Goal: Task Accomplishment & Management: Manage account settings

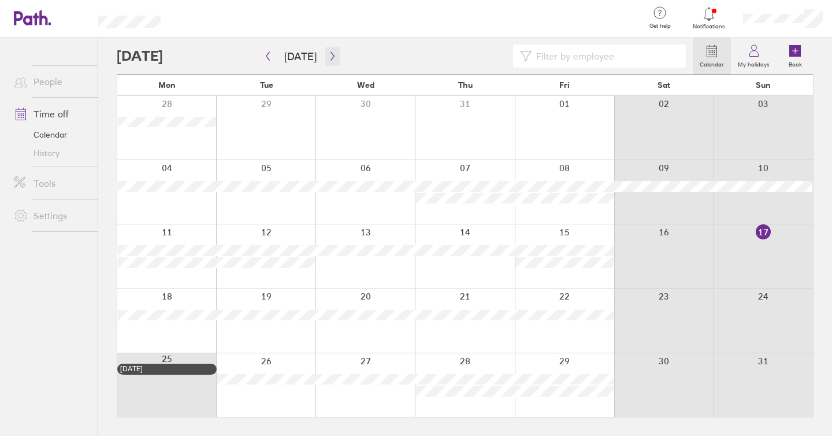
click at [330, 57] on icon "button" at bounding box center [331, 56] width 3 height 9
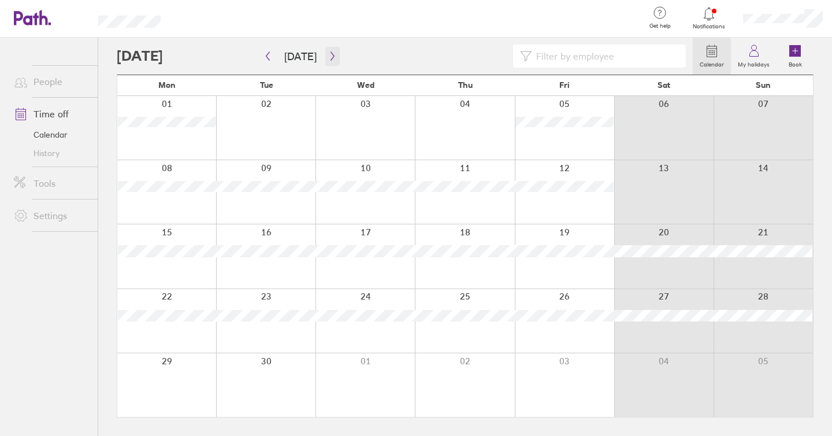
click at [330, 54] on icon "button" at bounding box center [331, 56] width 3 height 9
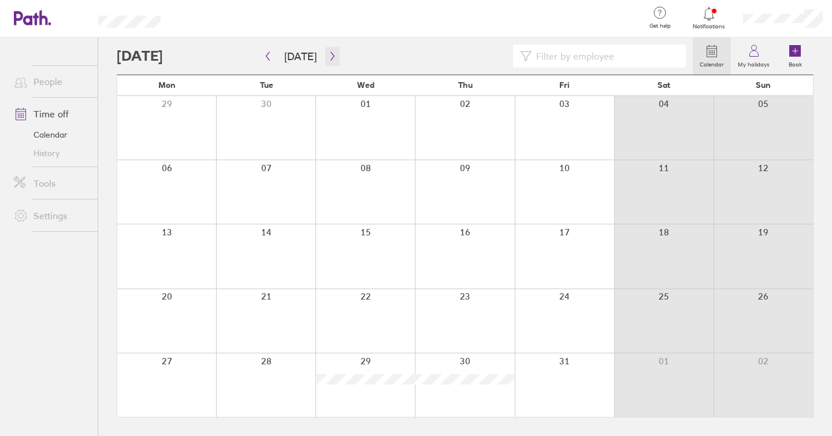
click at [330, 54] on icon "button" at bounding box center [331, 56] width 3 height 9
click at [750, 53] on icon at bounding box center [753, 54] width 9 height 6
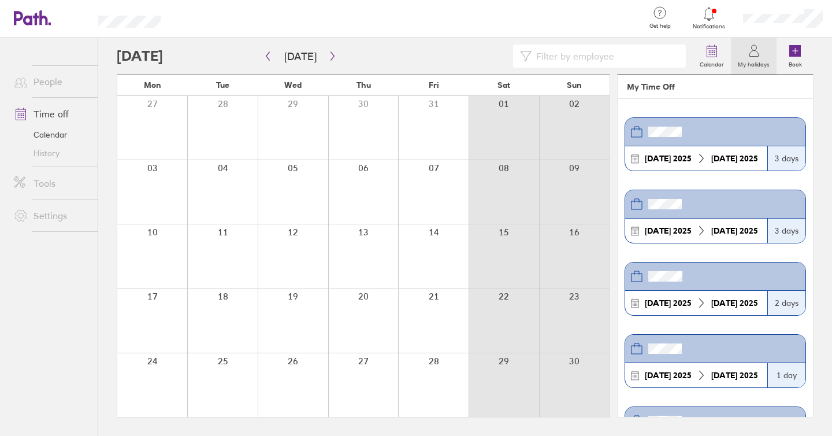
click at [47, 103] on link "Time off" at bounding box center [51, 113] width 93 height 23
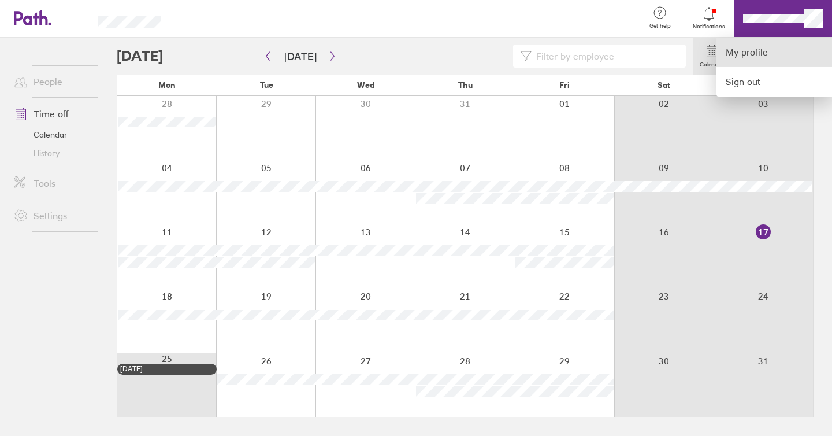
click at [743, 53] on link "My profile" at bounding box center [774, 52] width 116 height 29
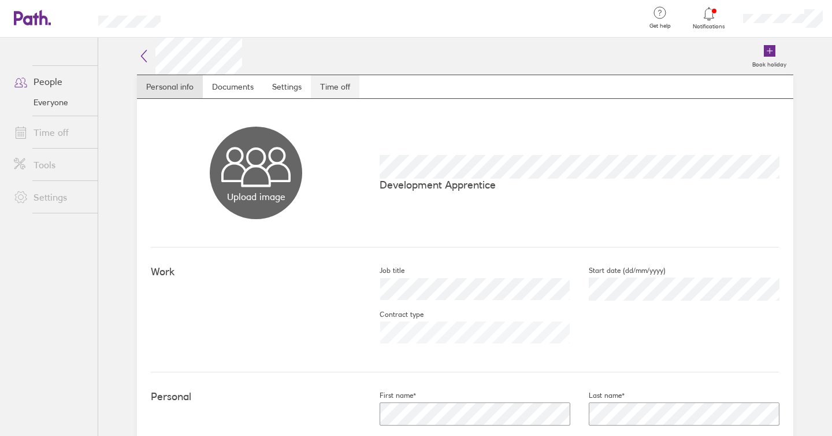
click at [354, 98] on link "Time off" at bounding box center [335, 86] width 49 height 23
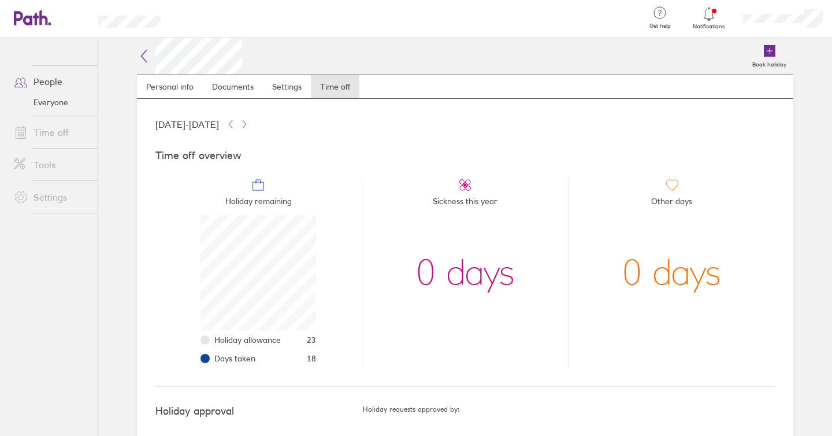
scroll to position [27, 0]
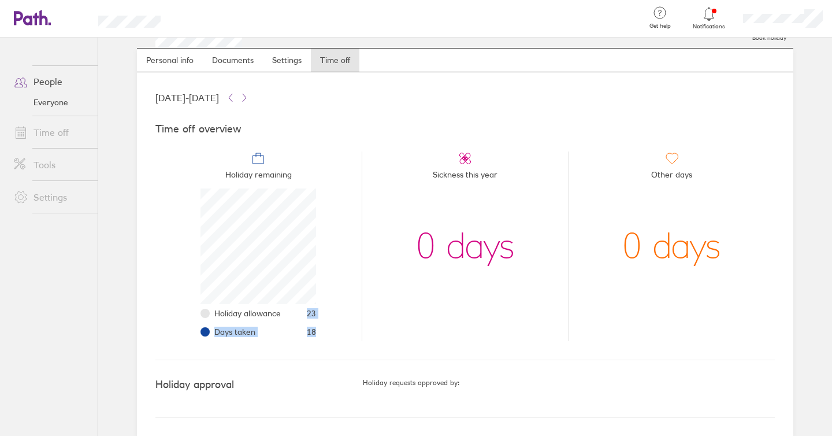
drag, startPoint x: 319, startPoint y: 337, endPoint x: 306, endPoint y: 308, distance: 32.0
click at [306, 308] on li "Holiday remaining Holiday allowance 23 Days taken 18" at bounding box center [258, 245] width 206 height 189
click at [346, 312] on li "Holiday remaining Holiday allowance 23 Days taken 18" at bounding box center [258, 245] width 206 height 189
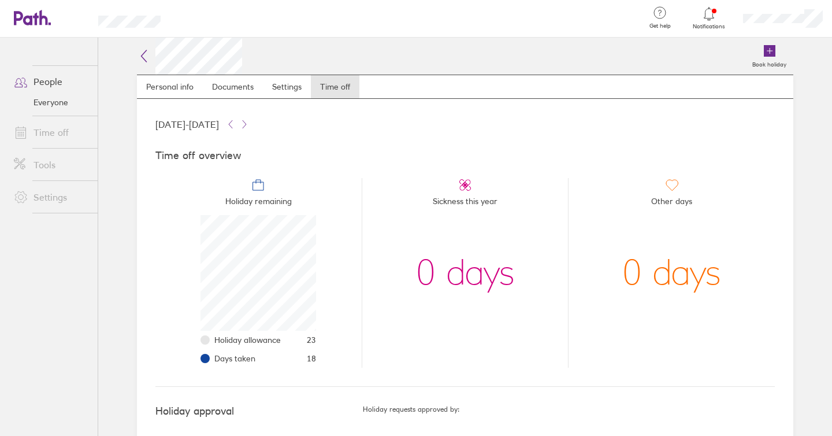
click at [57, 127] on link "Time off" at bounding box center [51, 132] width 93 height 23
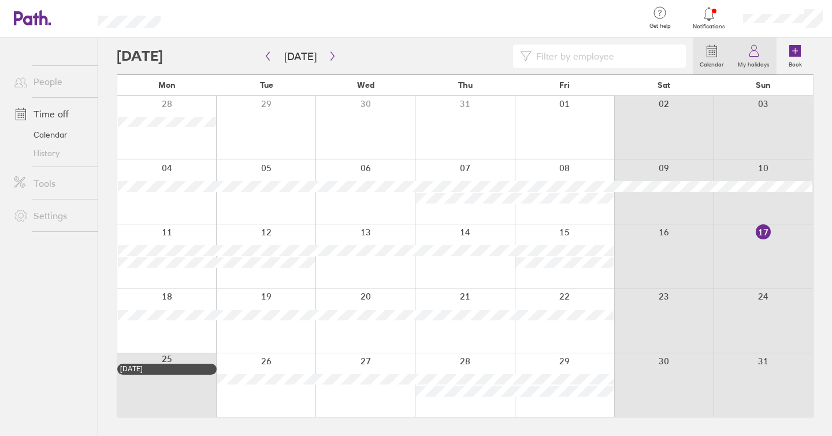
click at [751, 61] on label "My holidays" at bounding box center [754, 63] width 46 height 10
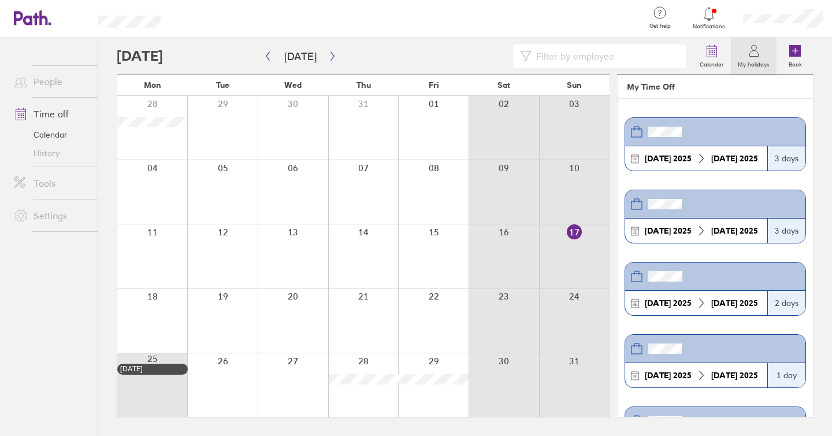
click at [705, 208] on header at bounding box center [715, 204] width 180 height 28
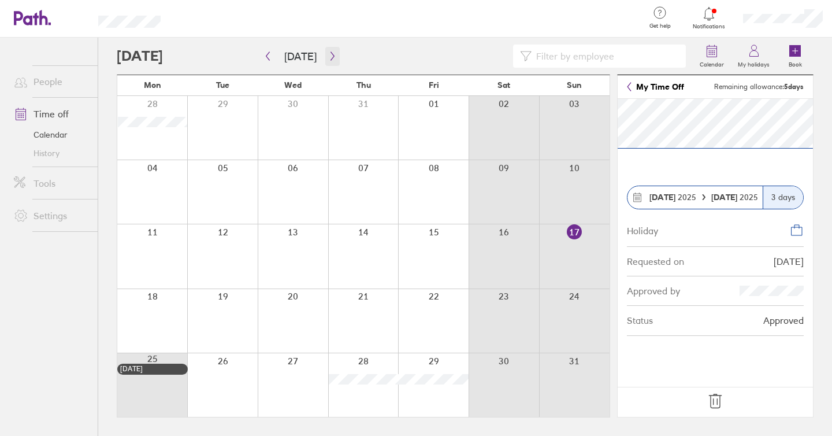
click at [325, 47] on button "button" at bounding box center [332, 56] width 14 height 19
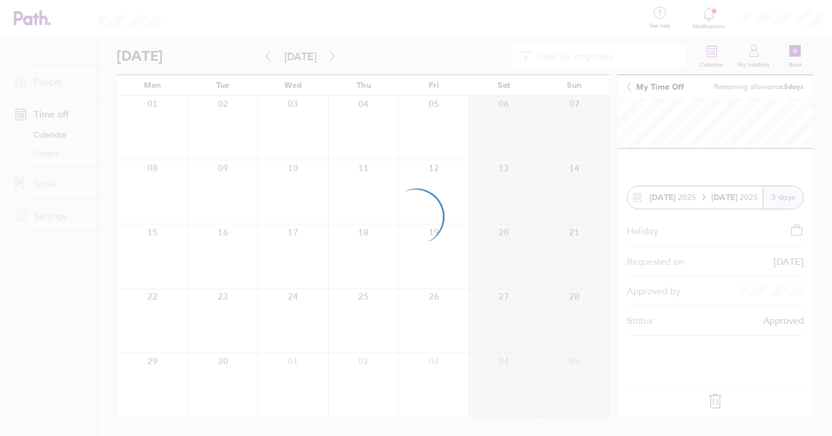
click at [328, 54] on div at bounding box center [416, 218] width 832 height 436
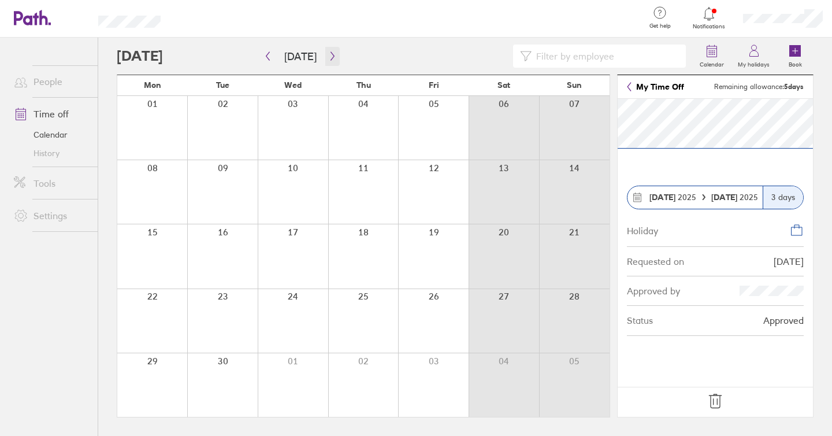
click at [330, 54] on icon "button" at bounding box center [331, 56] width 3 height 9
click at [330, 58] on icon "button" at bounding box center [331, 56] width 3 height 9
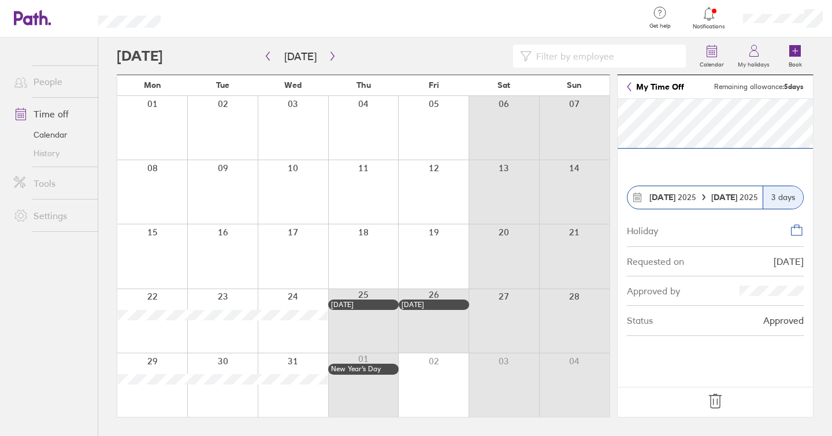
click at [222, 325] on div at bounding box center [222, 321] width 70 height 64
click at [714, 406] on icon at bounding box center [715, 401] width 18 height 18
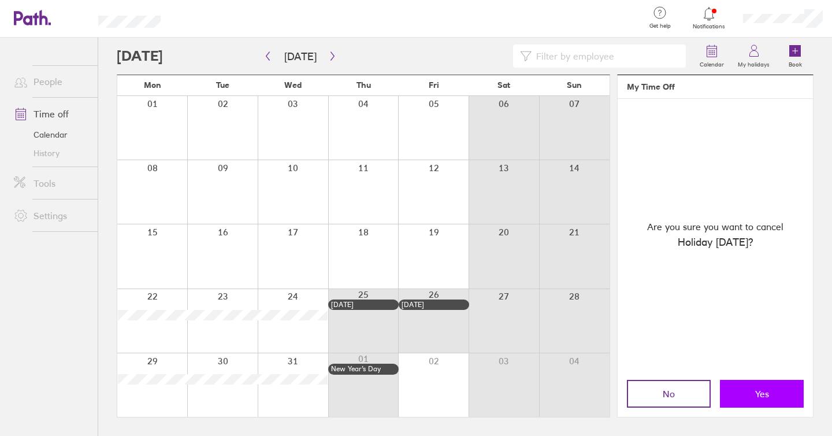
click at [742, 396] on button "Yes" at bounding box center [762, 394] width 84 height 28
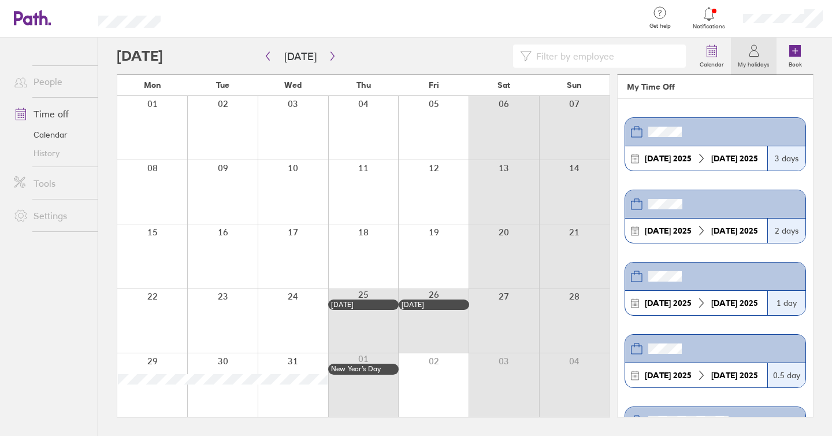
click at [221, 313] on div at bounding box center [222, 321] width 70 height 64
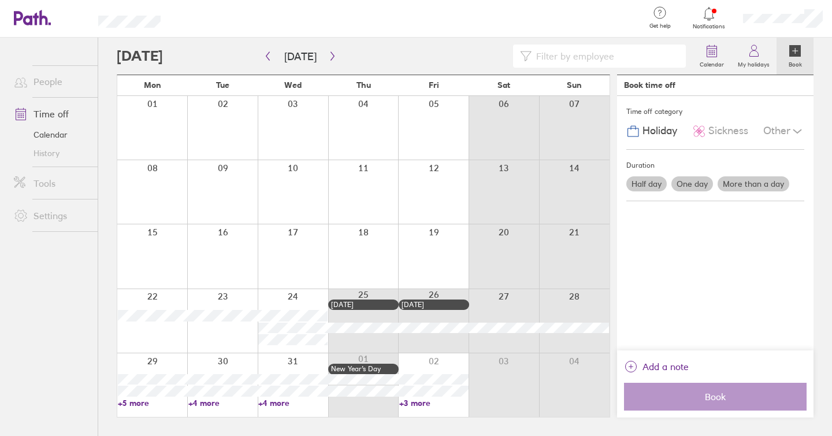
click at [285, 302] on div at bounding box center [293, 321] width 70 height 64
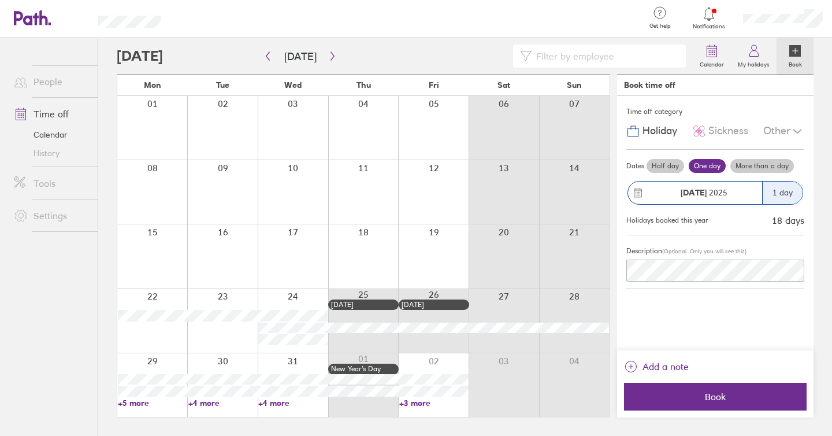
click at [294, 295] on div at bounding box center [293, 321] width 70 height 64
click at [294, 300] on div at bounding box center [293, 321] width 70 height 64
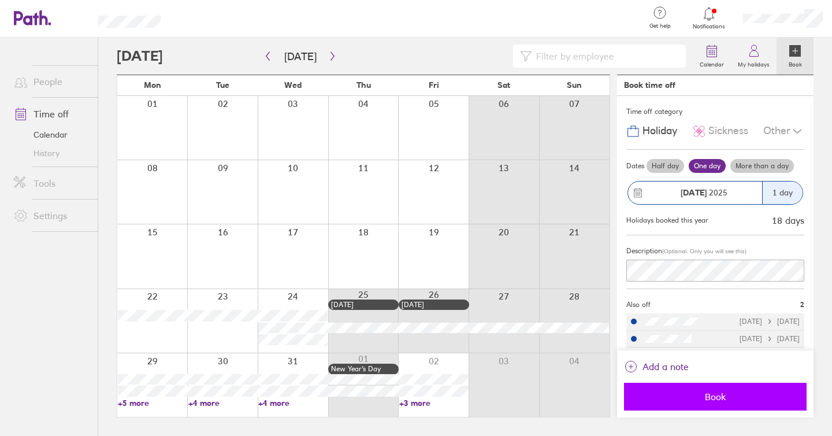
click at [702, 384] on button "Book" at bounding box center [715, 396] width 183 height 28
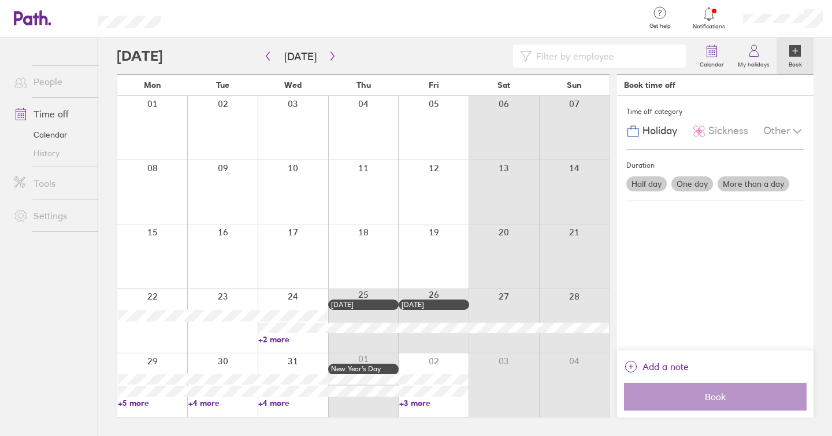
click at [279, 339] on link "+2 more" at bounding box center [292, 339] width 69 height 10
click at [331, 55] on icon "button" at bounding box center [332, 55] width 9 height 9
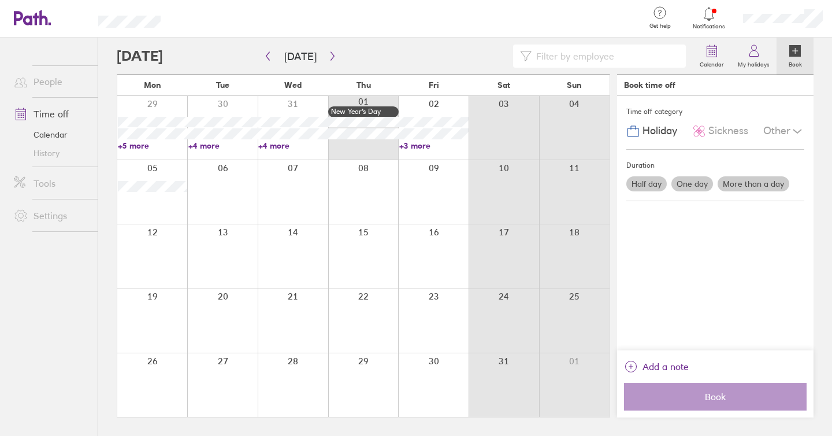
click at [132, 143] on link "+5 more" at bounding box center [152, 145] width 69 height 10
click at [291, 147] on link "+4 more" at bounding box center [292, 145] width 69 height 10
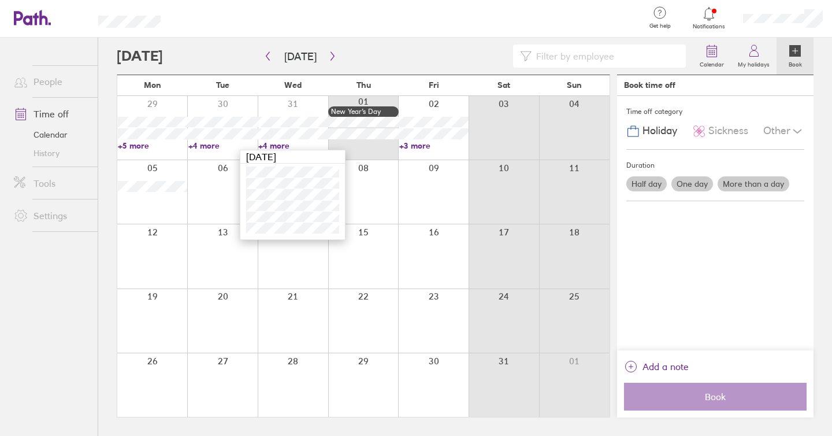
click at [425, 145] on link "+3 more" at bounding box center [433, 145] width 69 height 10
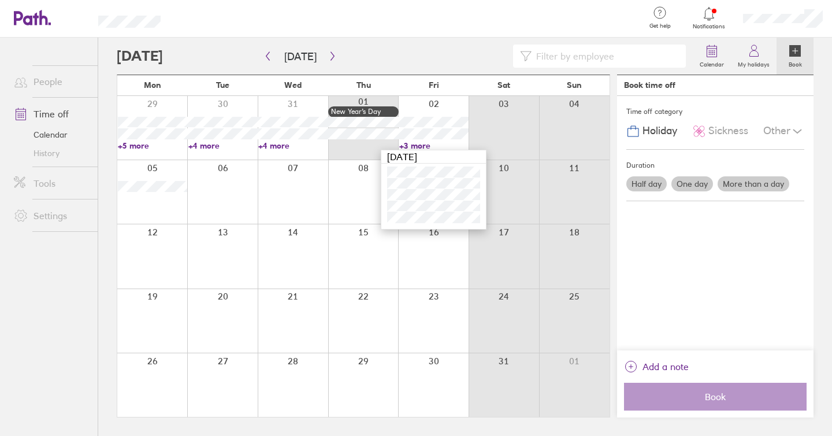
click at [282, 142] on link "+4 more" at bounding box center [292, 145] width 69 height 10
click at [282, 146] on link "+4 more" at bounding box center [292, 145] width 69 height 10
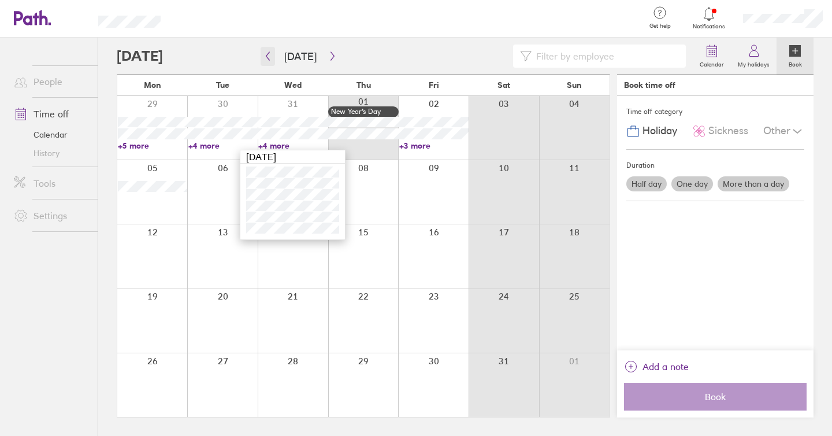
click at [265, 57] on icon "button" at bounding box center [267, 55] width 9 height 9
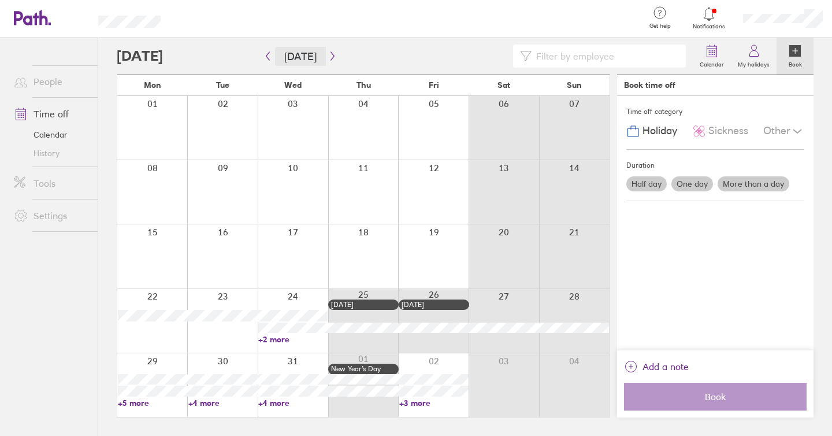
drag, startPoint x: 276, startPoint y: 58, endPoint x: 251, endPoint y: 29, distance: 38.5
click at [251, 29] on div "Get help FAQs Contact us Notifications My profile Sign out People Time off Cale…" at bounding box center [416, 218] width 832 height 436
click at [270, 49] on button "button" at bounding box center [268, 56] width 14 height 19
